Goal: Task Accomplishment & Management: Manage account settings

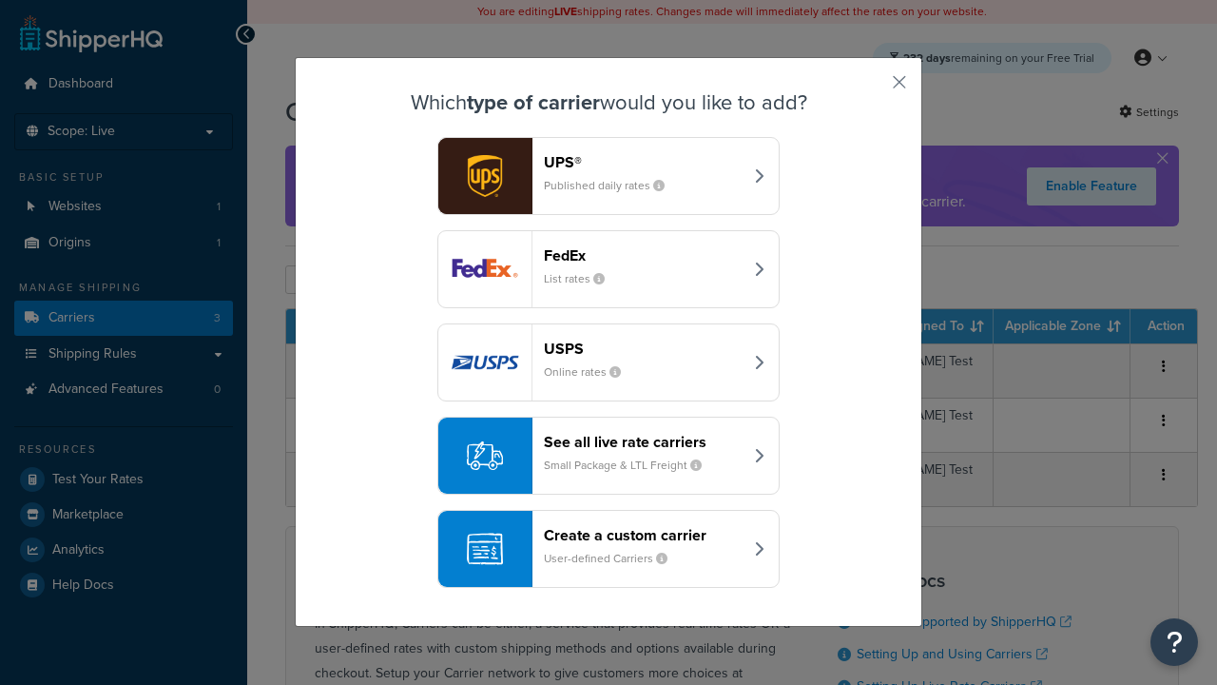
click at [609, 270] on div "FedEx List rates" at bounding box center [643, 269] width 199 height 46
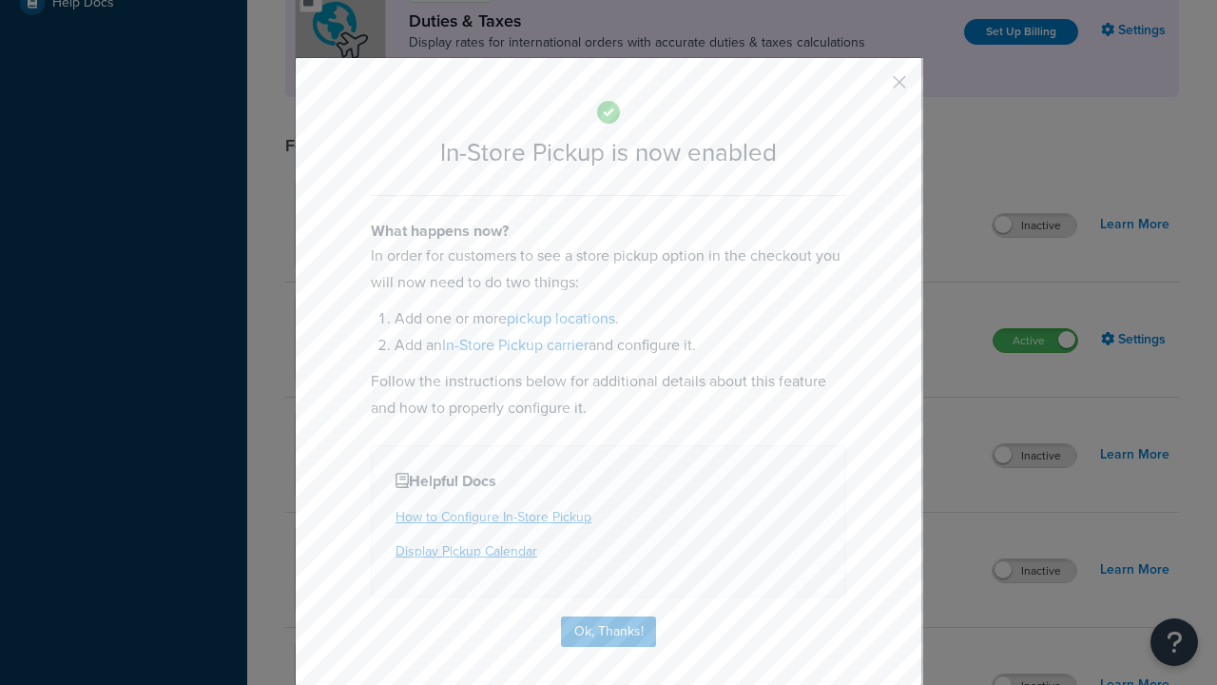
click at [871, 87] on button "button" at bounding box center [871, 89] width 5 height 5
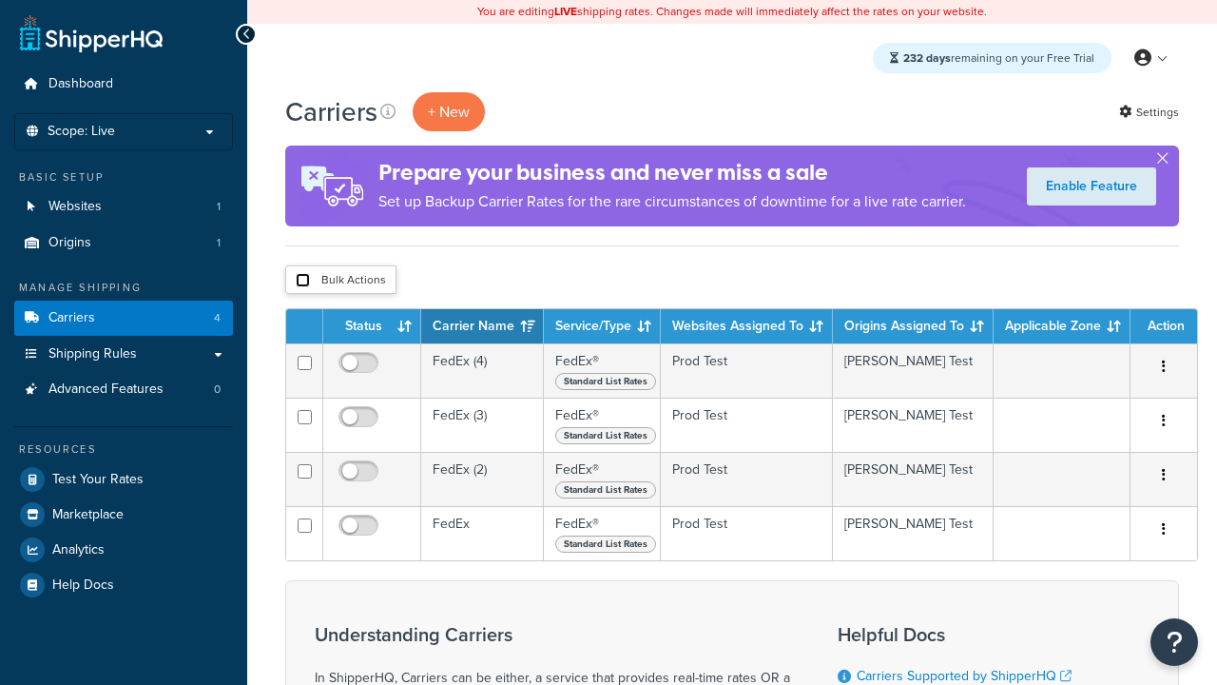
click at [302, 282] on input "checkbox" at bounding box center [303, 280] width 14 height 14
checkbox input "true"
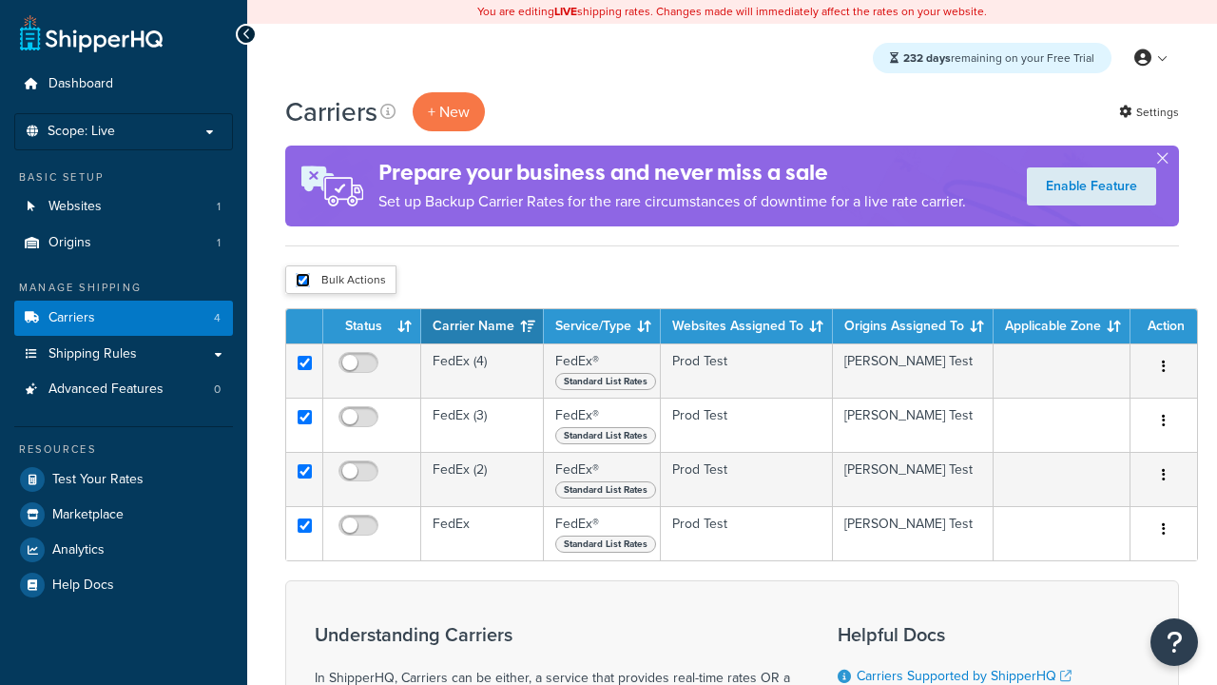
checkbox input "true"
click at [0, 0] on button "Delete" at bounding box center [0, 0] width 0 height 0
